Goal: Navigation & Orientation: Understand site structure

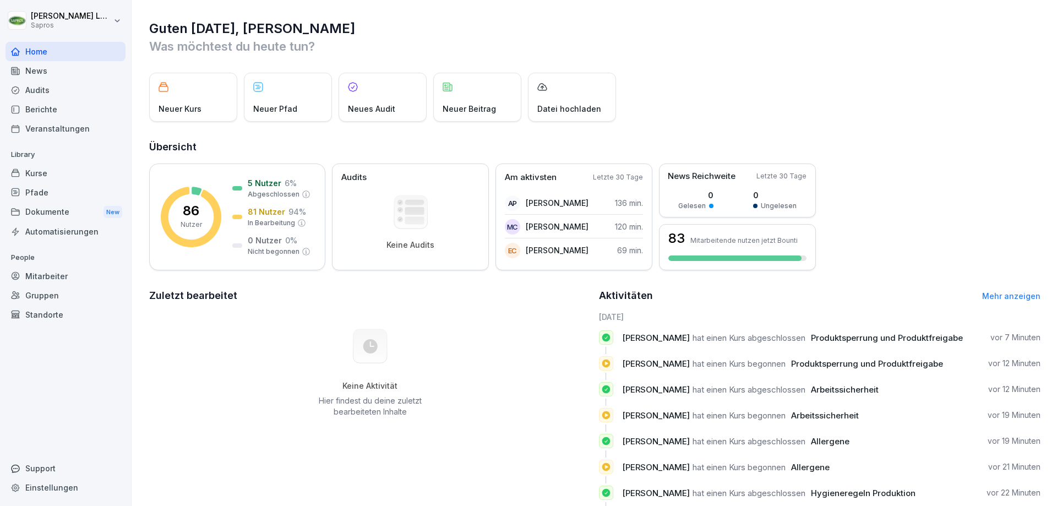
scroll to position [55, 0]
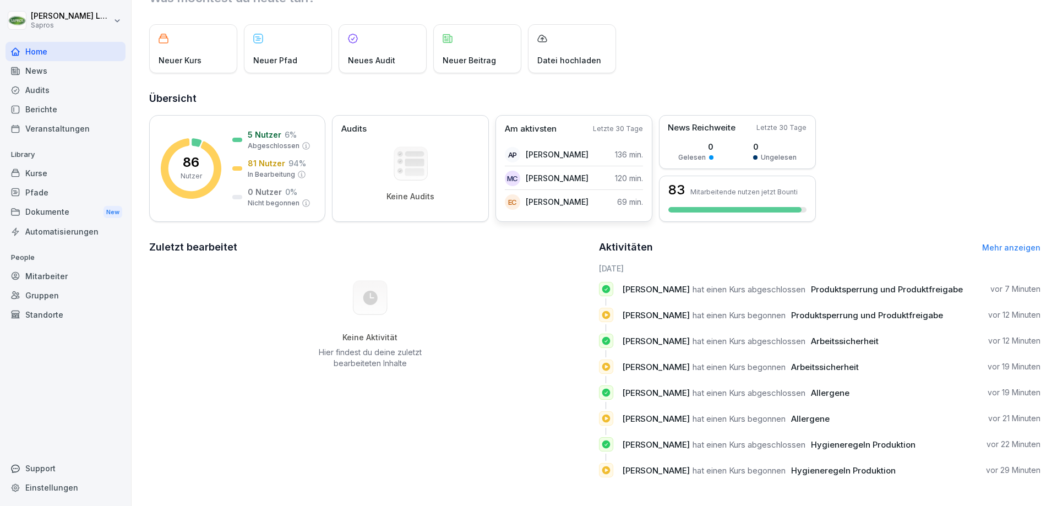
click at [550, 123] on p "Am aktivsten" at bounding box center [531, 129] width 52 height 13
click at [603, 124] on p "Letzte 30 Tage" at bounding box center [618, 129] width 50 height 10
click at [527, 123] on p "Am aktivsten" at bounding box center [531, 129] width 52 height 13
click at [244, 141] on div "5 Nutzer 6 % Abgeschlossen" at bounding box center [271, 140] width 78 height 22
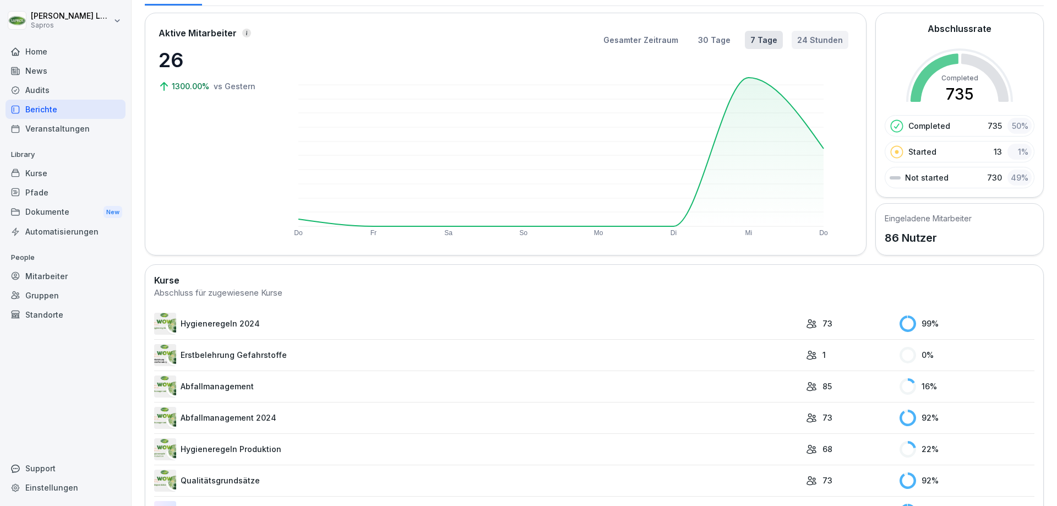
click at [811, 39] on button "24 Stunden" at bounding box center [820, 40] width 57 height 18
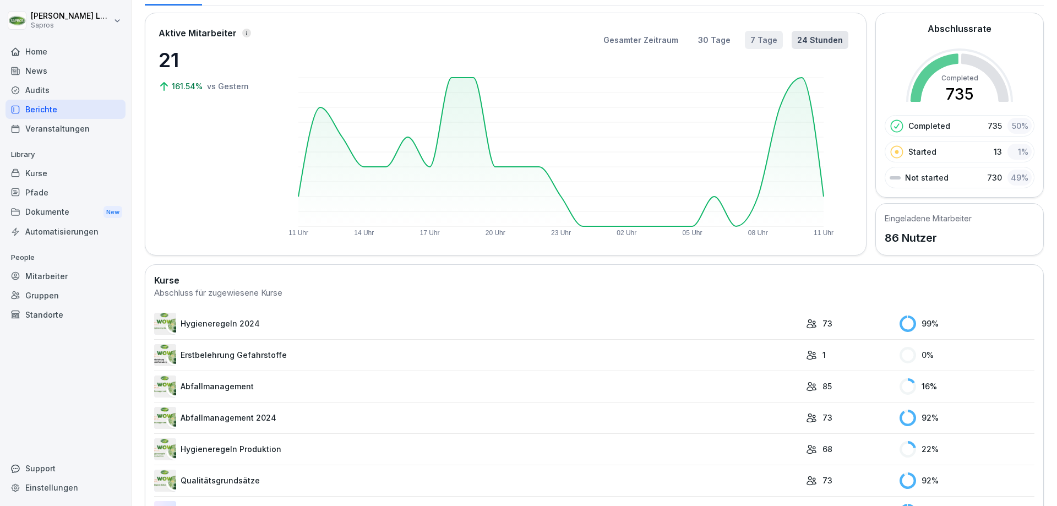
click at [763, 39] on button "7 Tage" at bounding box center [764, 40] width 38 height 18
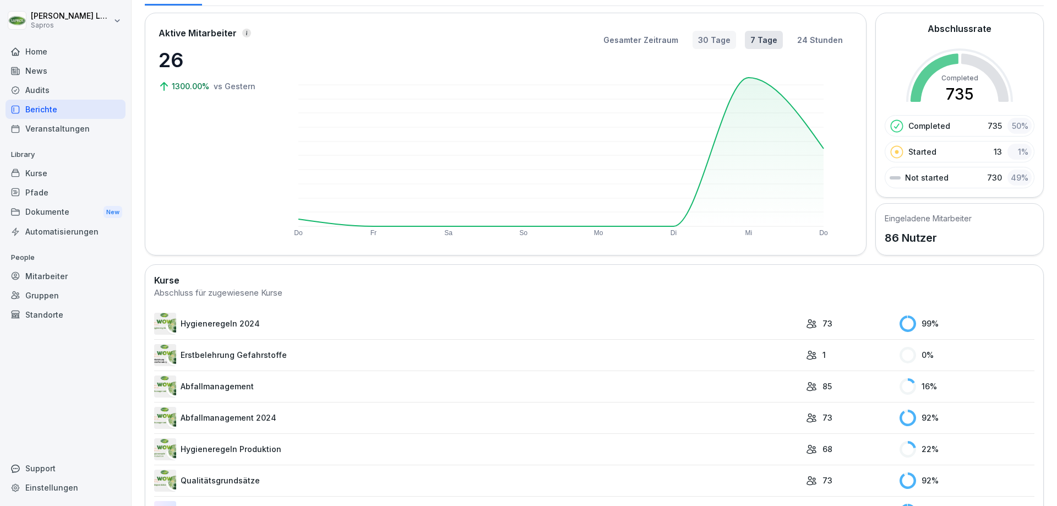
click at [713, 42] on button "30 Tage" at bounding box center [713, 40] width 43 height 18
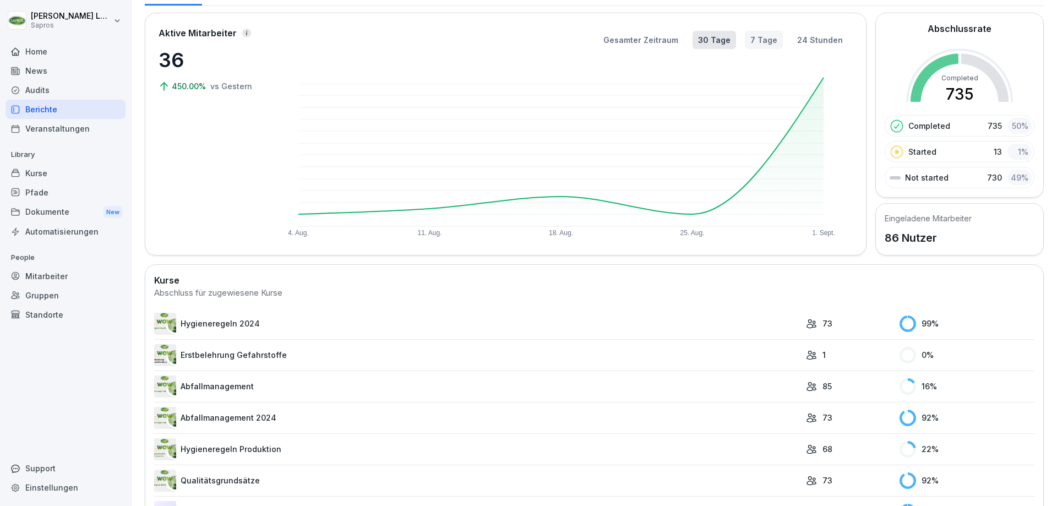
click at [766, 39] on button "7 Tage" at bounding box center [764, 40] width 38 height 18
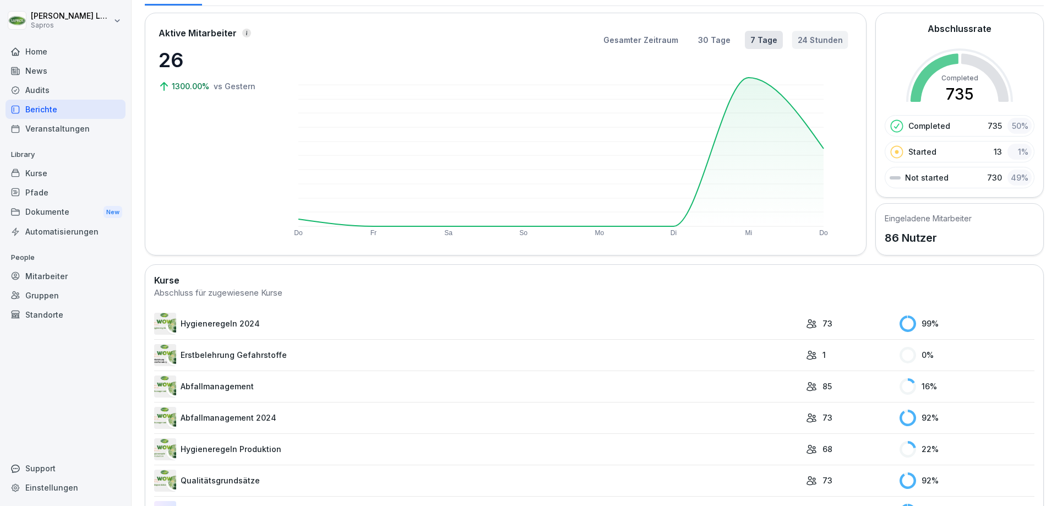
click at [805, 40] on button "24 Stunden" at bounding box center [820, 40] width 56 height 18
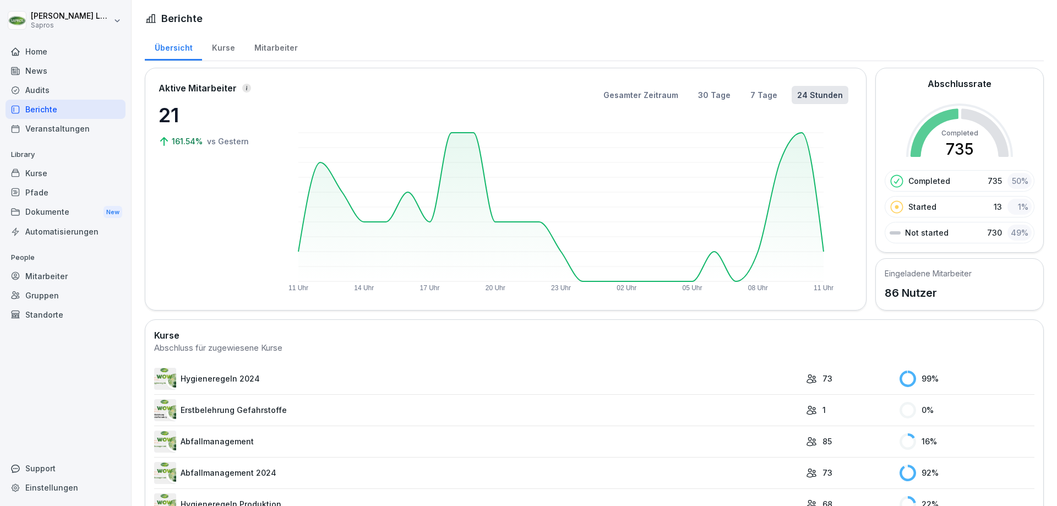
click at [51, 272] on div "Mitarbeiter" at bounding box center [66, 275] width 120 height 19
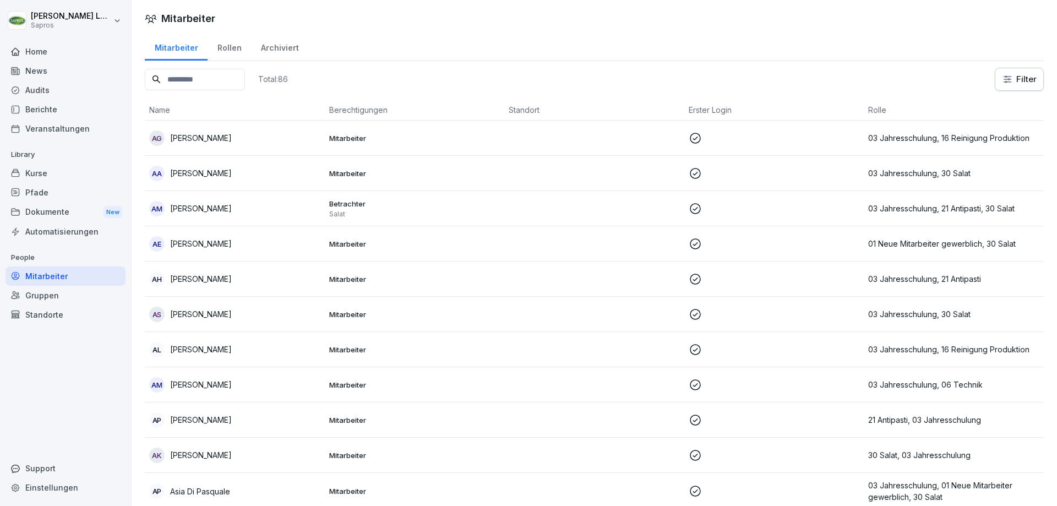
click at [233, 52] on div "Rollen" at bounding box center [229, 46] width 43 height 28
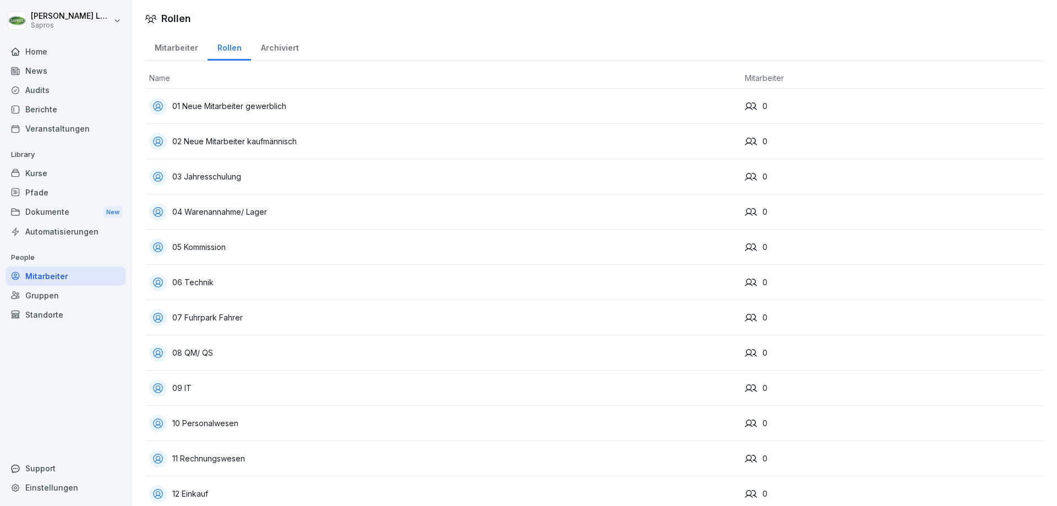
click at [166, 47] on div "Mitarbeiter" at bounding box center [176, 46] width 63 height 28
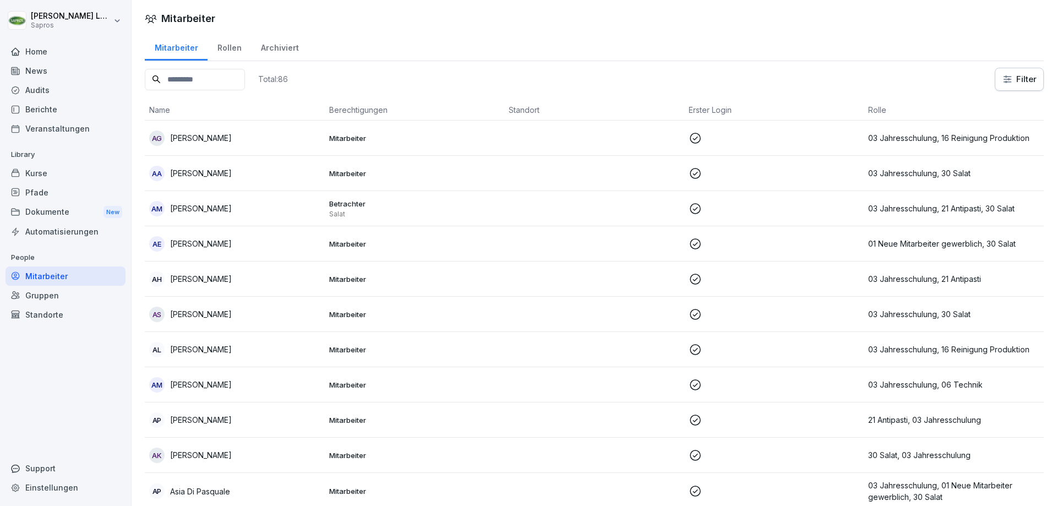
click at [691, 109] on th "Erster Login" at bounding box center [774, 110] width 180 height 21
click at [337, 113] on th "Berechtigungen" at bounding box center [415, 110] width 180 height 21
click at [363, 116] on th "Berechtigungen" at bounding box center [415, 110] width 180 height 21
click at [392, 111] on th "Berechtigungen" at bounding box center [415, 110] width 180 height 21
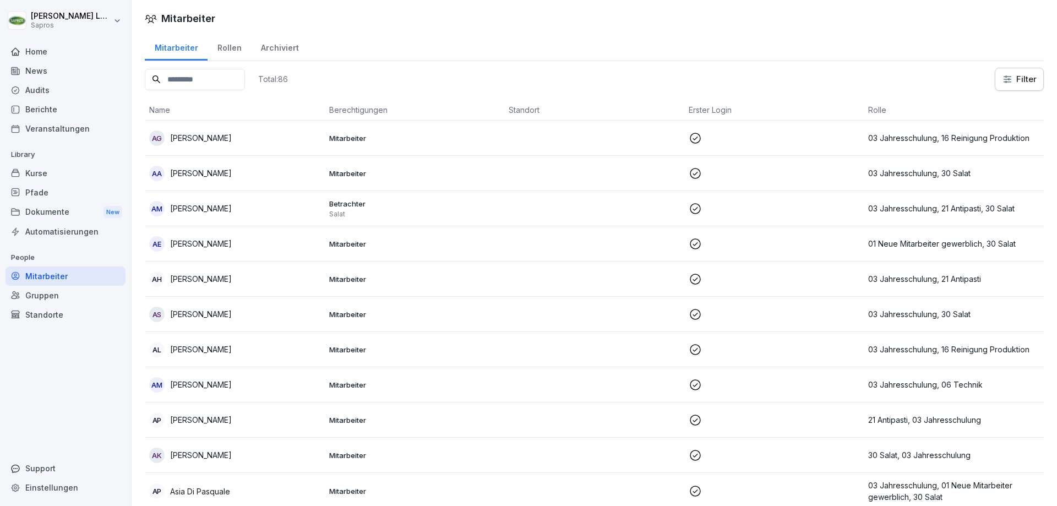
click at [1005, 74] on html "[PERSON_NAME] Sapros Home News Audits Berichte Veranstaltungen Library Kurse Pf…" at bounding box center [528, 253] width 1057 height 506
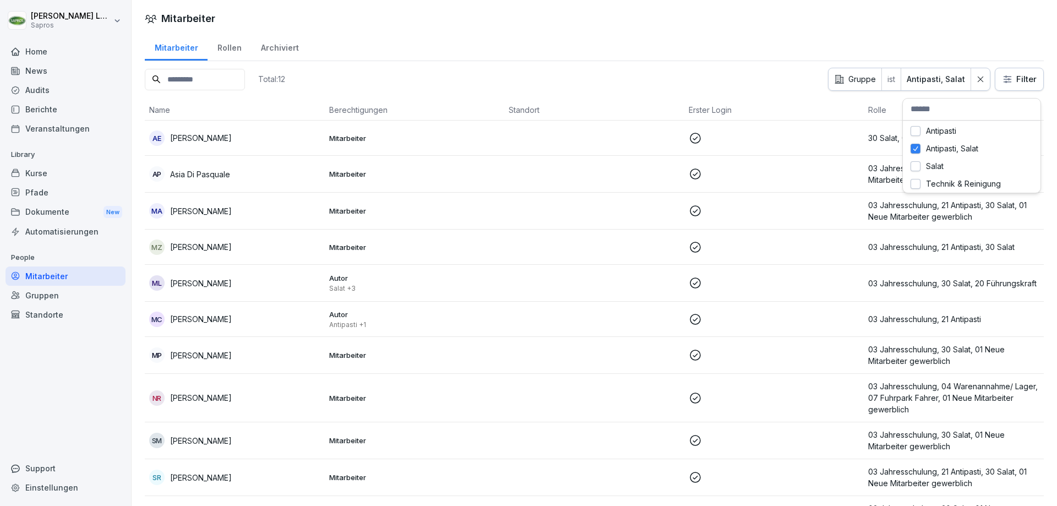
click at [954, 81] on html "[PERSON_NAME] Sapros Home News Audits Berichte Veranstaltungen Library Kurse Pf…" at bounding box center [528, 253] width 1057 height 506
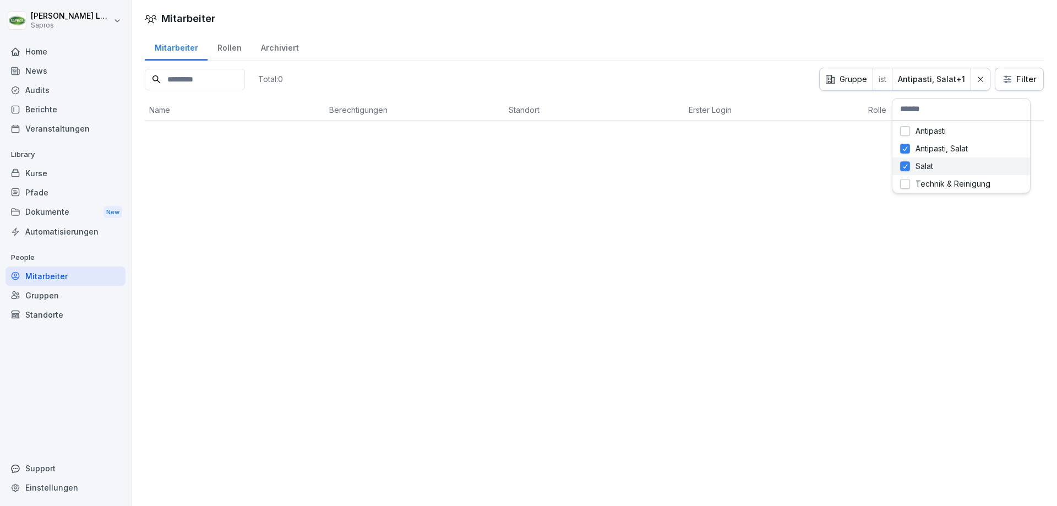
click at [912, 167] on div "Salat" at bounding box center [961, 166] width 138 height 18
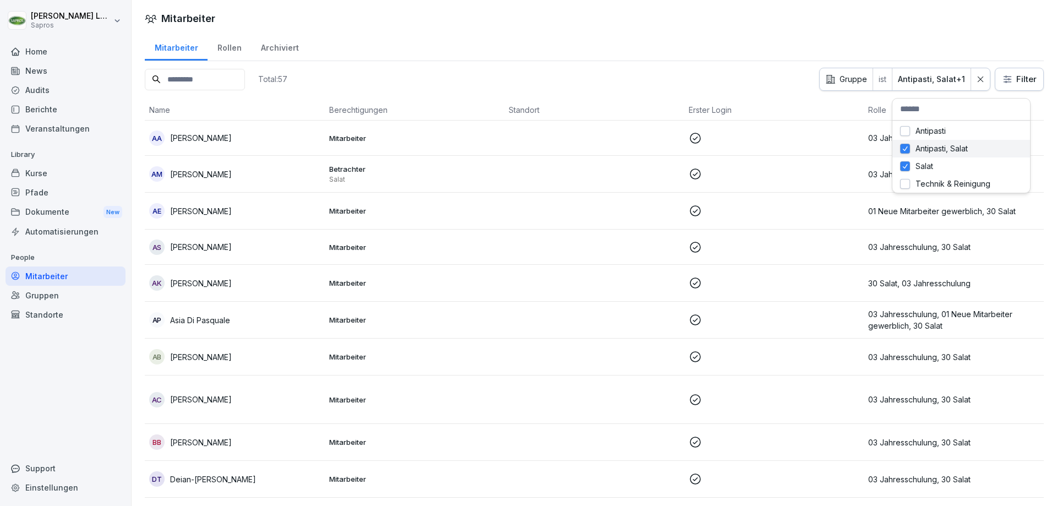
click at [906, 148] on html "[PERSON_NAME] Sapros Home News Audits Berichte Veranstaltungen Library Kurse Pf…" at bounding box center [528, 253] width 1057 height 506
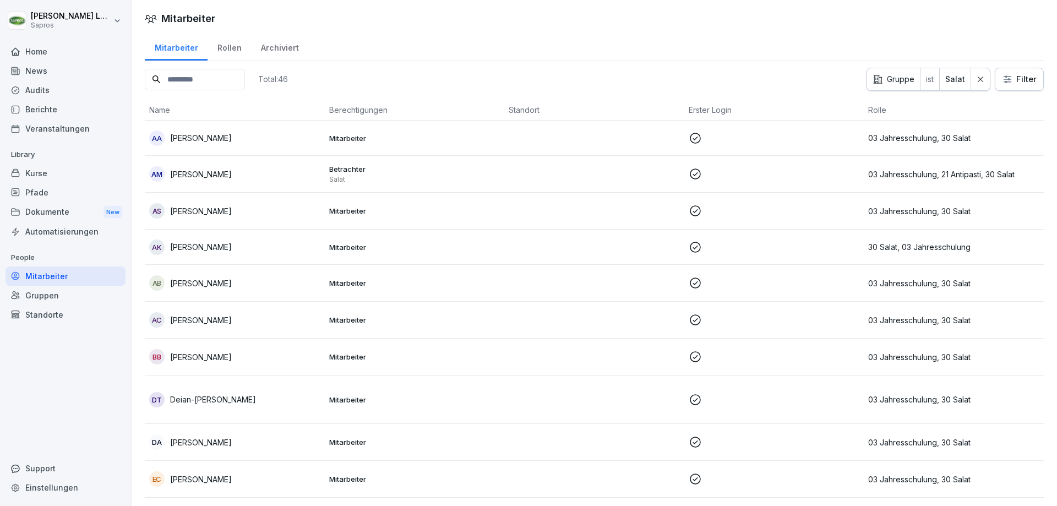
click at [629, 79] on html "[PERSON_NAME] Sapros Home News Audits Berichte Veranstaltungen Library Kurse Pf…" at bounding box center [528, 253] width 1057 height 506
click at [25, 114] on div "Berichte" at bounding box center [66, 109] width 120 height 19
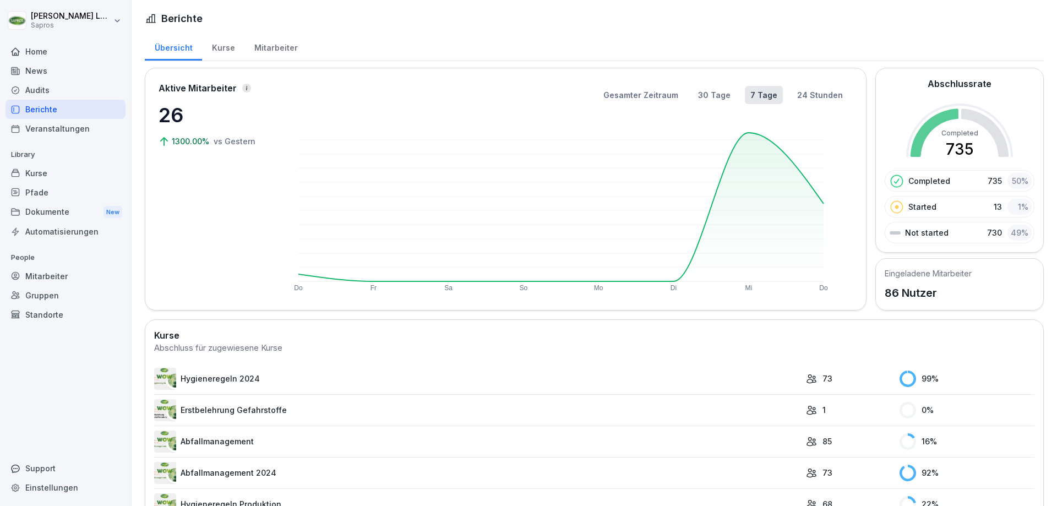
click at [254, 51] on div "Mitarbeiter" at bounding box center [275, 46] width 63 height 28
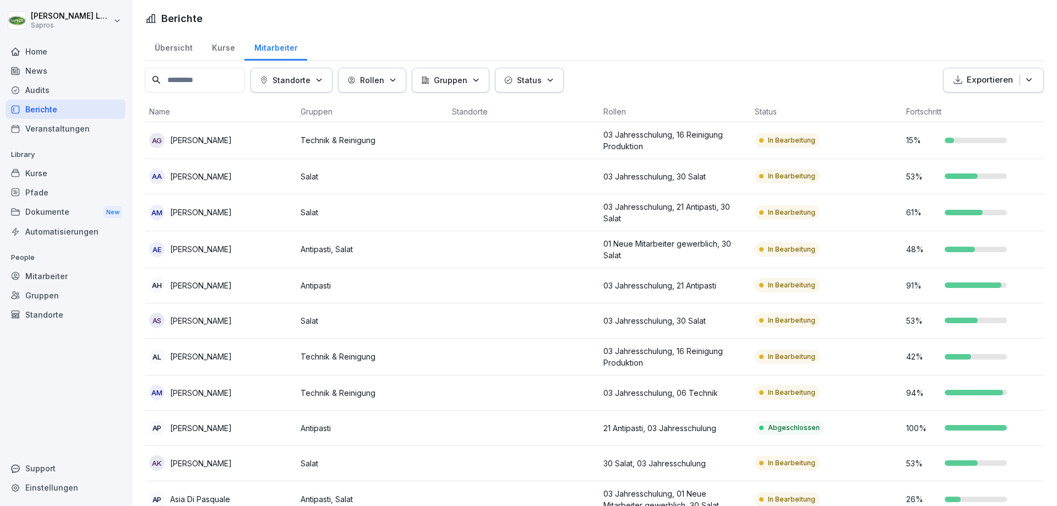
click at [443, 81] on p "Gruppen" at bounding box center [451, 80] width 34 height 12
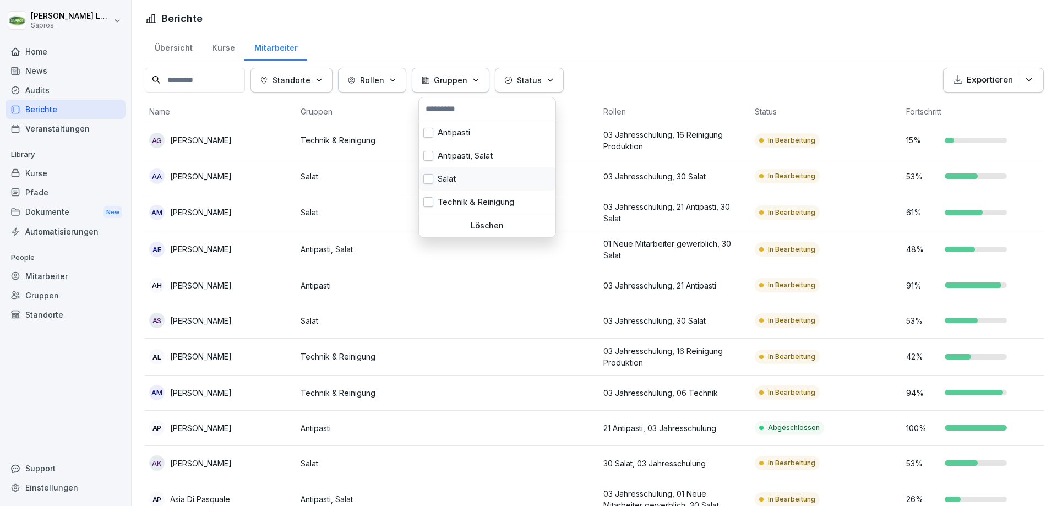
click at [428, 181] on button "button" at bounding box center [428, 179] width 10 height 10
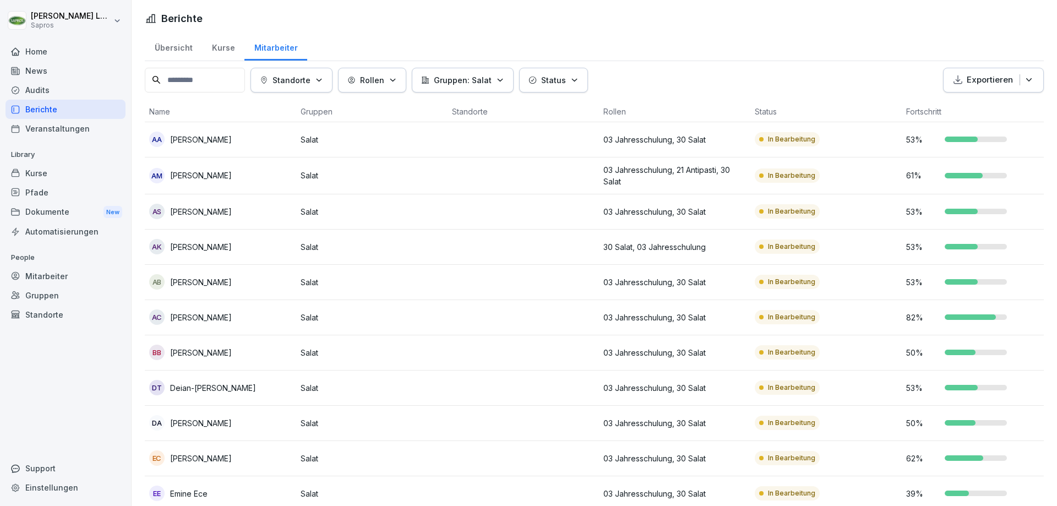
click at [768, 62] on html "[PERSON_NAME] Sapros Home News Audits Berichte Veranstaltungen Library Kurse Pf…" at bounding box center [528, 253] width 1057 height 506
click at [926, 113] on th "Fortschritt" at bounding box center [977, 111] width 151 height 21
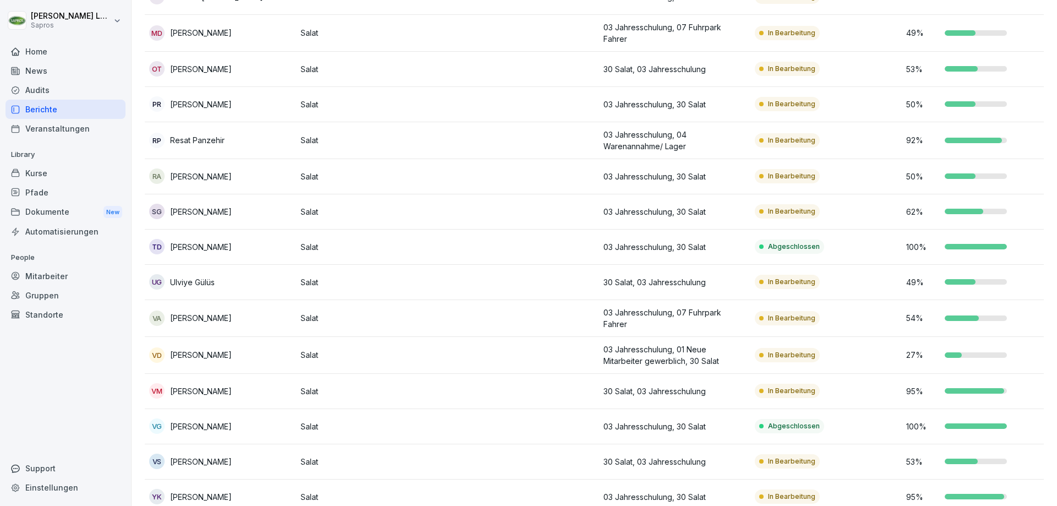
scroll to position [1283, 0]
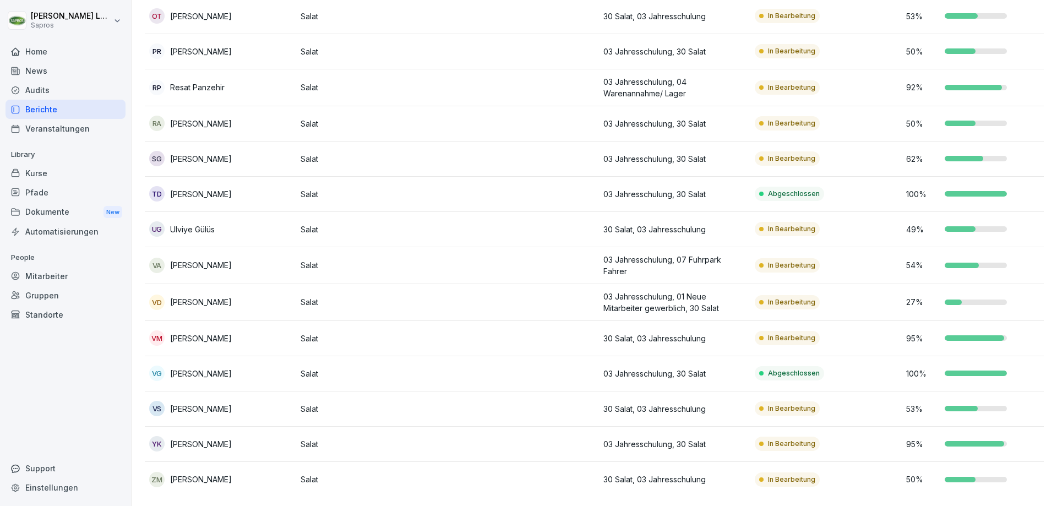
click at [699, 177] on td "03 Jahresschulung, 30 Salat" at bounding box center [674, 194] width 151 height 35
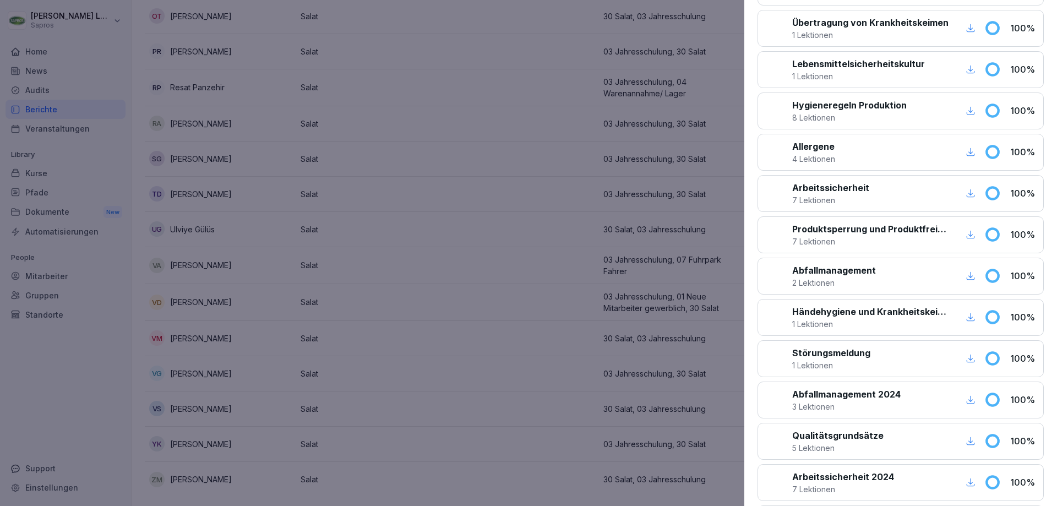
scroll to position [0, 0]
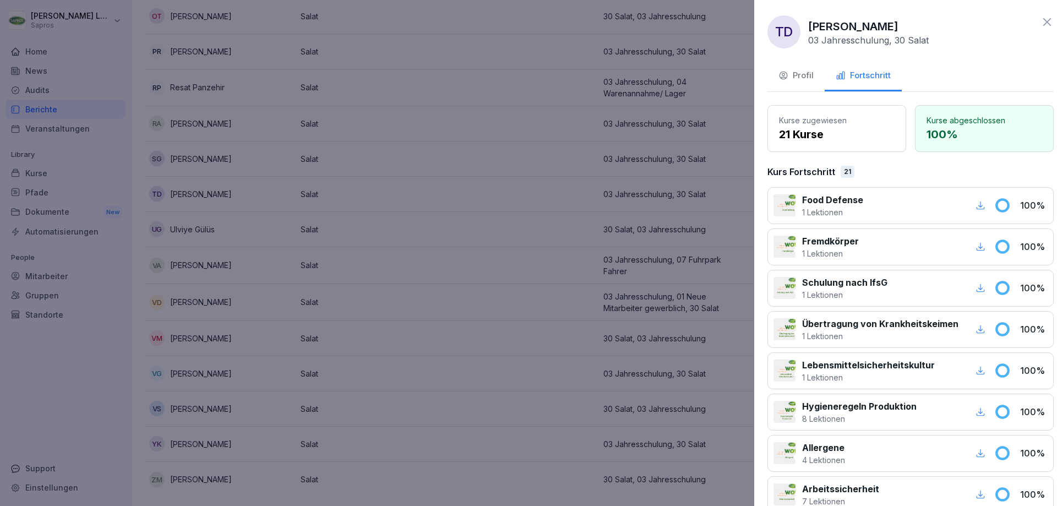
click at [576, 241] on div at bounding box center [528, 253] width 1057 height 506
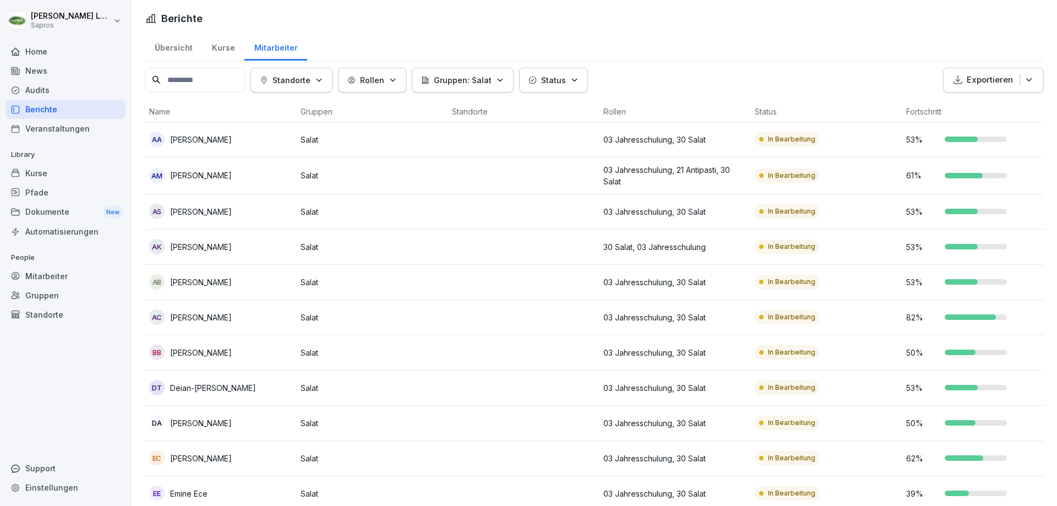
click at [923, 115] on th "Fortschritt" at bounding box center [977, 111] width 151 height 21
click at [554, 83] on p "Status" at bounding box center [553, 80] width 25 height 12
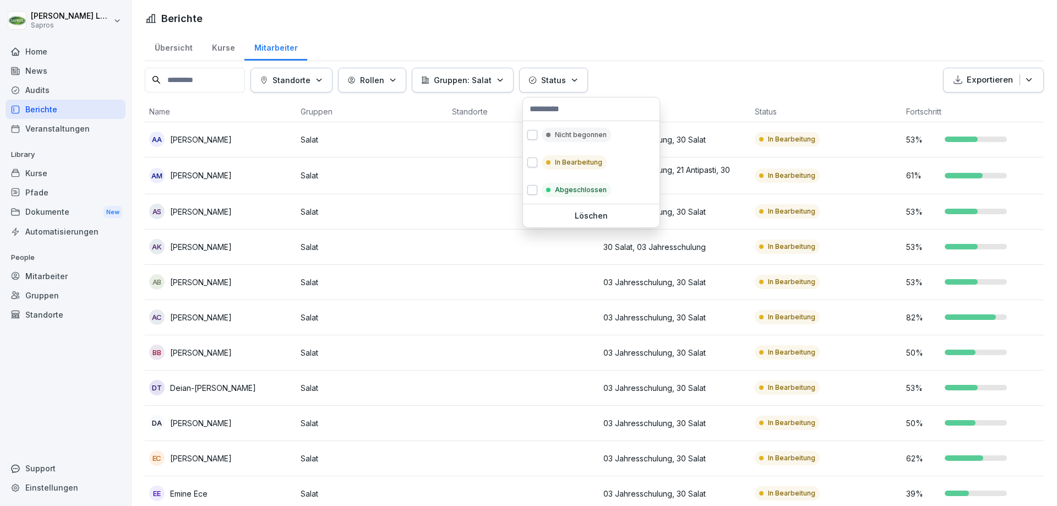
click at [362, 77] on div "Rollen" at bounding box center [372, 80] width 50 height 12
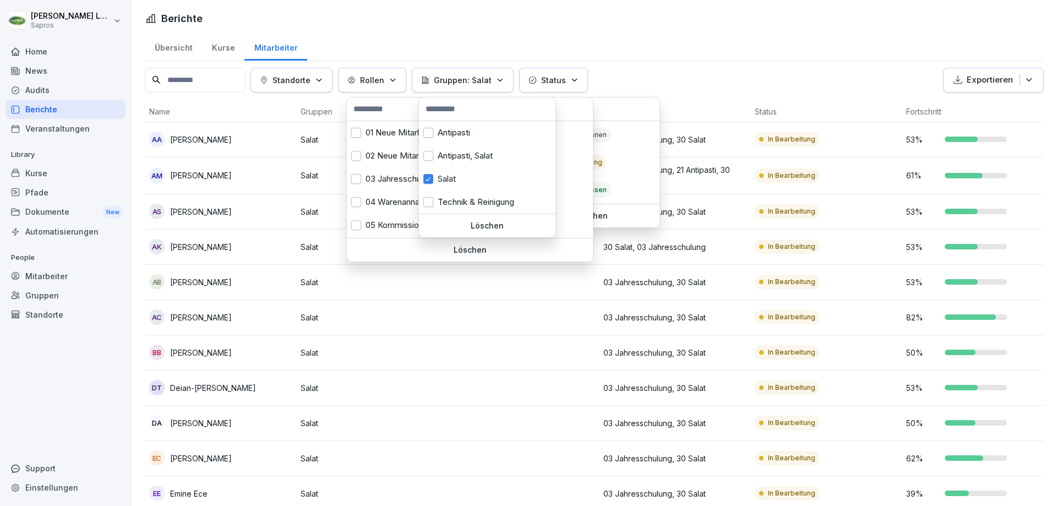
click at [456, 86] on p "Gruppen: Salat" at bounding box center [463, 80] width 58 height 12
click at [283, 91] on button "Standorte" at bounding box center [291, 80] width 82 height 25
click at [216, 78] on html "[PERSON_NAME] Sapros Home News Audits Berichte Veranstaltungen Library Kurse Pf…" at bounding box center [528, 253] width 1057 height 506
click at [701, 63] on html "[PERSON_NAME] Sapros Home News Audits Berichte Veranstaltungen Library Kurse Pf…" at bounding box center [528, 253] width 1057 height 506
click at [746, 117] on html "[PERSON_NAME] Sapros Home News Audits Berichte Veranstaltungen Library Kurse Pf…" at bounding box center [528, 253] width 1057 height 506
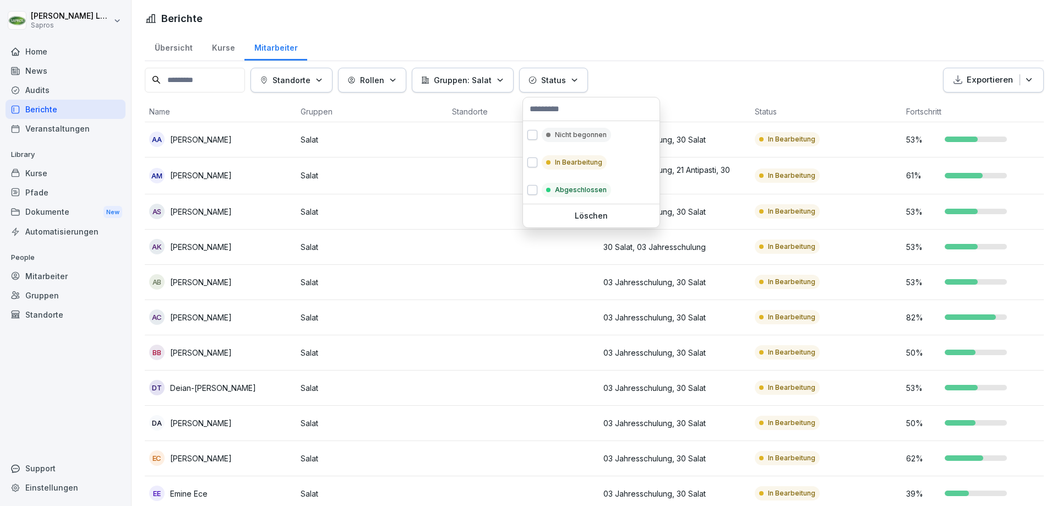
click at [663, 77] on html "[PERSON_NAME] Sapros Home News Audits Berichte Veranstaltungen Library Kurse Pf…" at bounding box center [528, 253] width 1057 height 506
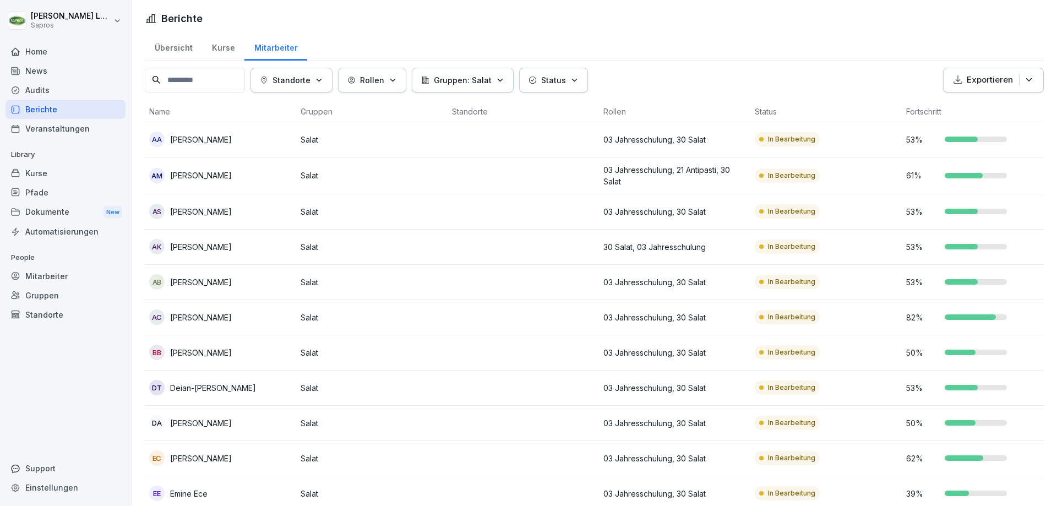
click at [1023, 79] on icon "button" at bounding box center [1028, 79] width 11 height 11
click at [1024, 76] on icon "button" at bounding box center [1028, 79] width 11 height 11
click at [220, 50] on div "Kurse" at bounding box center [223, 46] width 42 height 28
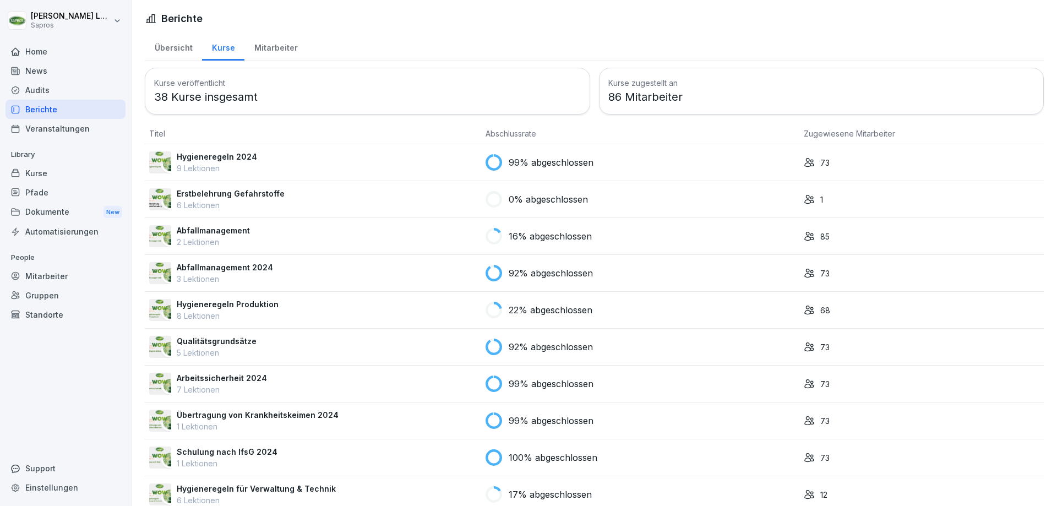
click at [179, 44] on div "Übersicht" at bounding box center [173, 46] width 57 height 28
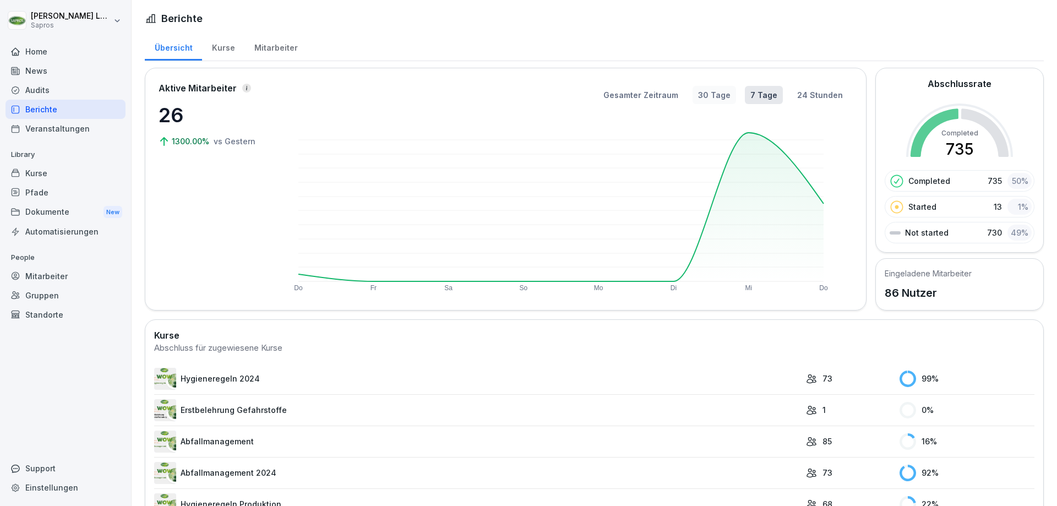
click at [720, 92] on button "30 Tage" at bounding box center [713, 95] width 43 height 18
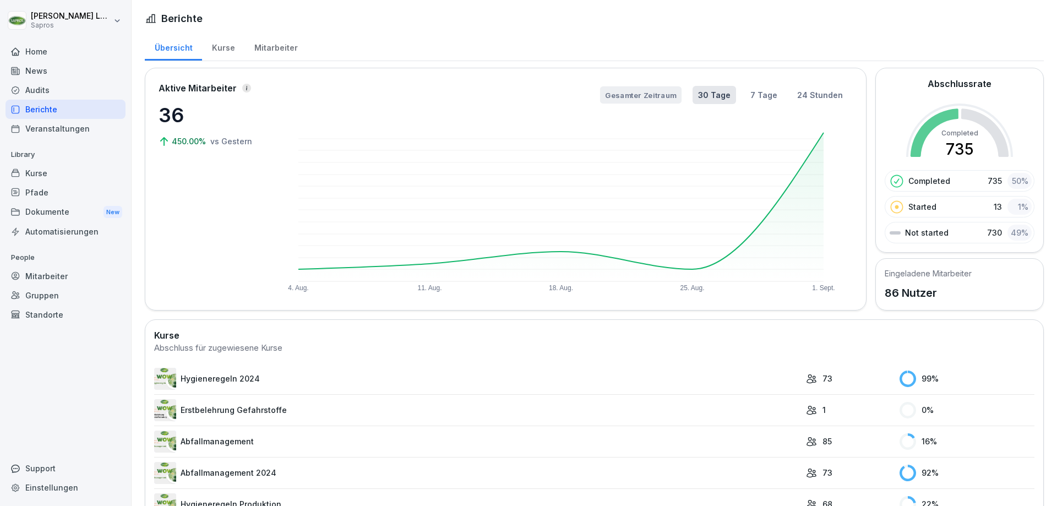
click at [644, 91] on button "Gesamter Zeitraum" at bounding box center [640, 94] width 81 height 17
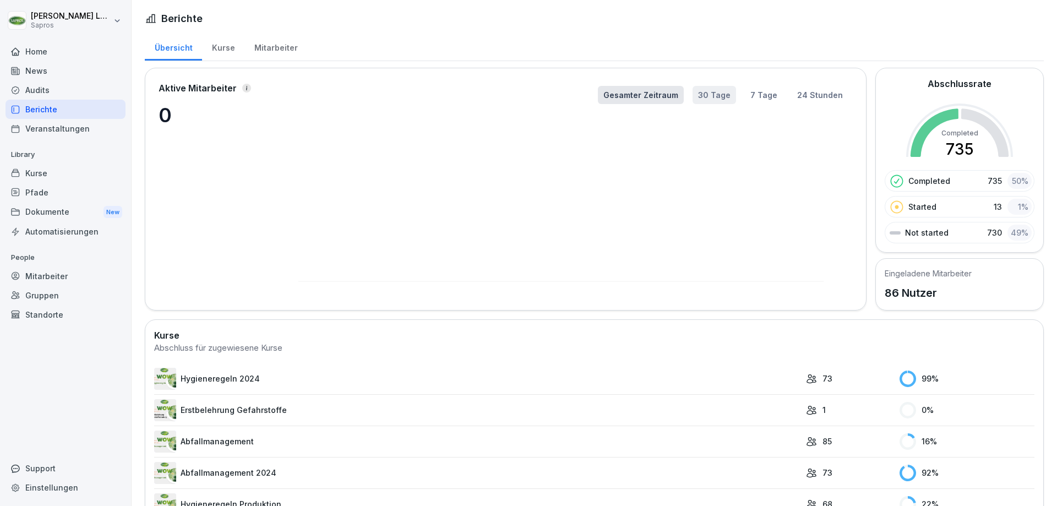
click at [710, 94] on button "30 Tage" at bounding box center [713, 95] width 43 height 18
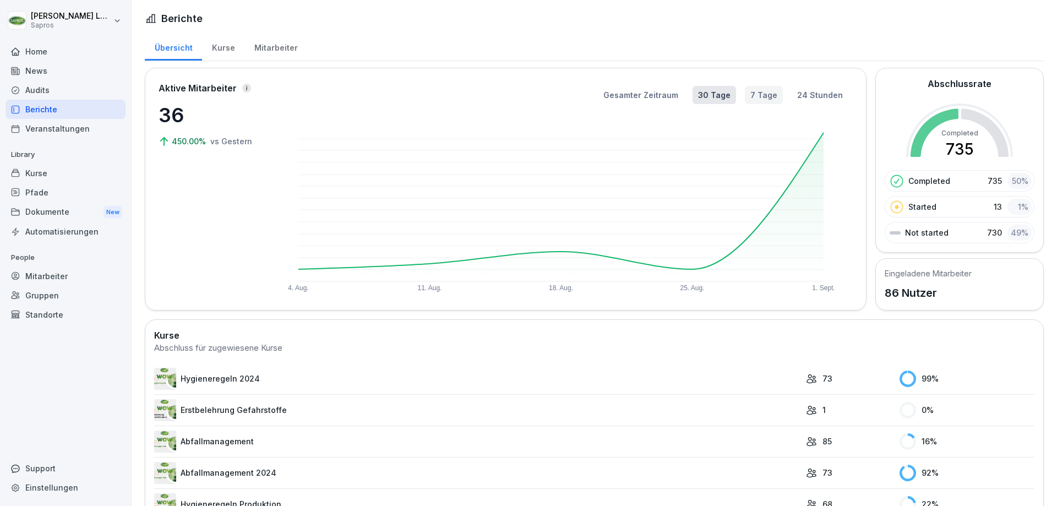
click at [745, 92] on button "7 Tage" at bounding box center [764, 95] width 38 height 18
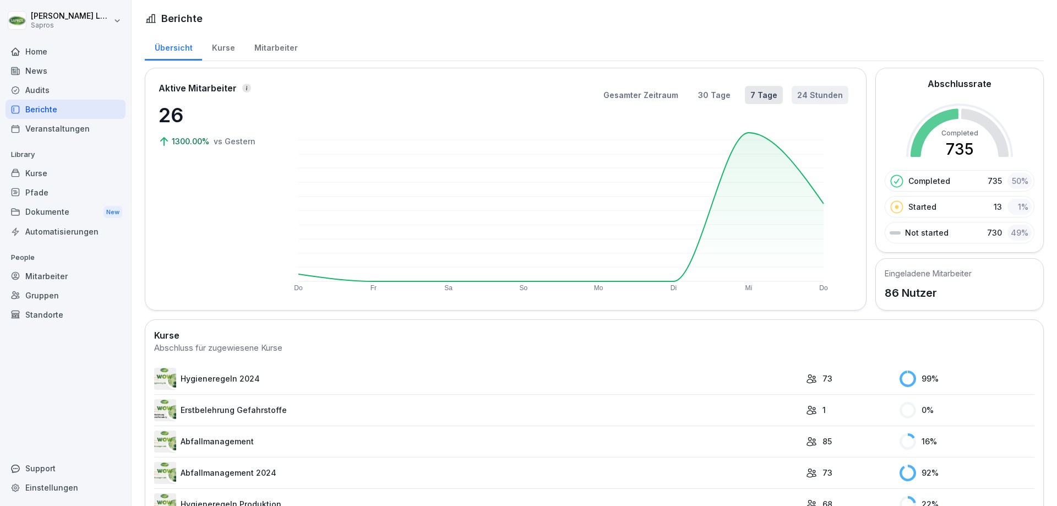
click at [817, 90] on button "24 Stunden" at bounding box center [820, 95] width 57 height 18
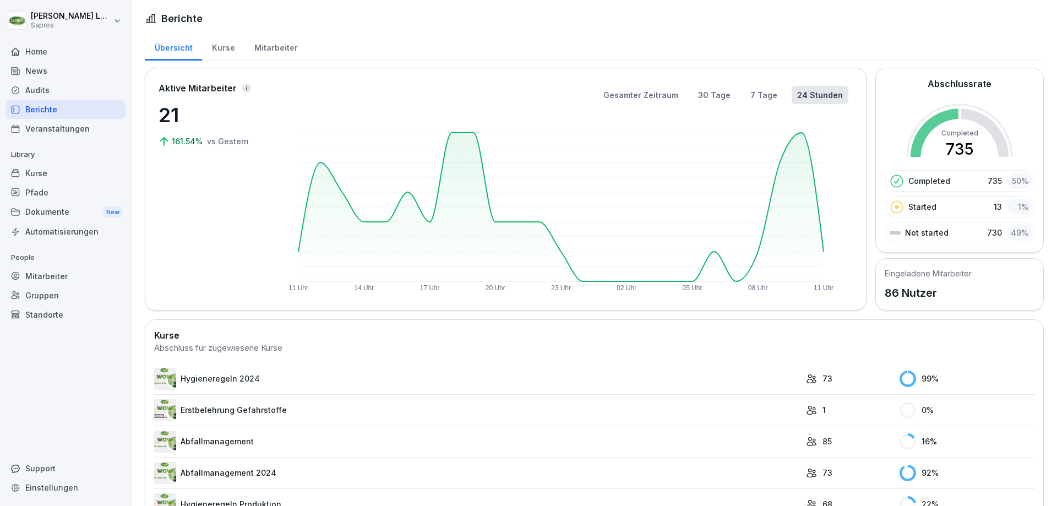
click at [46, 48] on div "Home" at bounding box center [66, 51] width 120 height 19
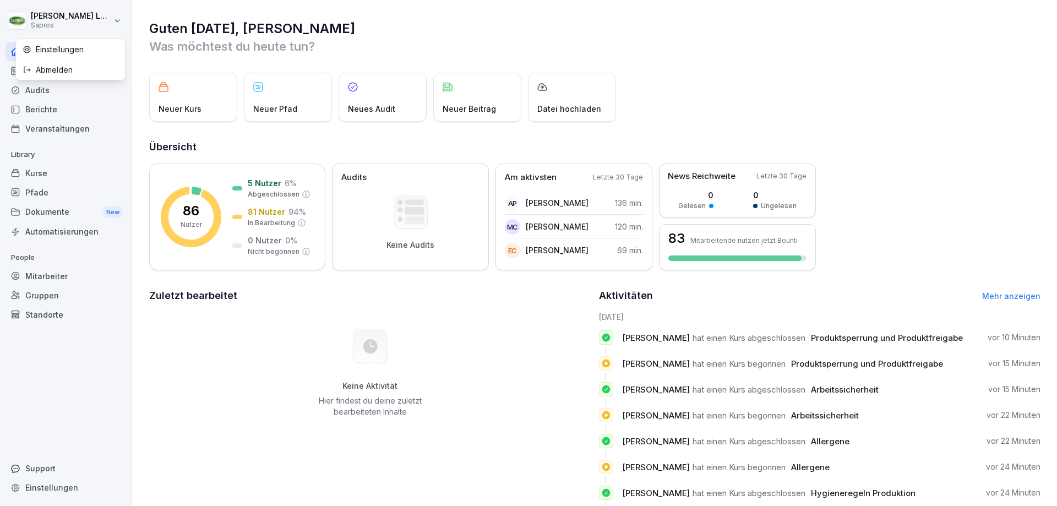
click at [39, 18] on html "[PERSON_NAME] Sapros Home News Audits Berichte Veranstaltungen Library Kurse Pf…" at bounding box center [528, 253] width 1057 height 506
click at [495, 17] on html "[PERSON_NAME] Sapros Home News Audits Berichte Veranstaltungen Library Kurse Pf…" at bounding box center [528, 253] width 1057 height 506
drag, startPoint x: 713, startPoint y: 31, endPoint x: 663, endPoint y: 8, distance: 55.7
click at [713, 31] on h1 "Guten [DATE], [PERSON_NAME]" at bounding box center [594, 29] width 891 height 18
